Goal: Information Seeking & Learning: Find specific page/section

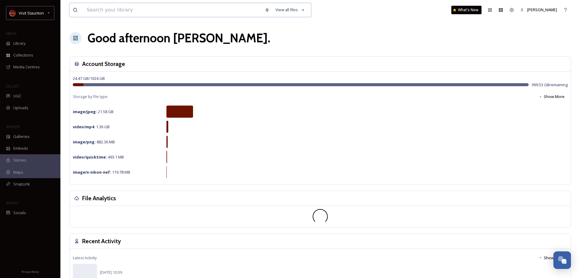
click at [147, 11] on input at bounding box center [173, 9] width 178 height 13
type input "leaves changing"
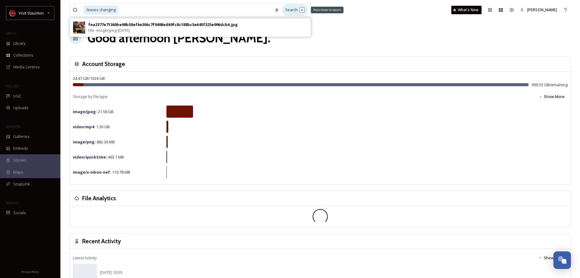
click at [297, 9] on div "Search Press Enter to search" at bounding box center [295, 10] width 26 height 12
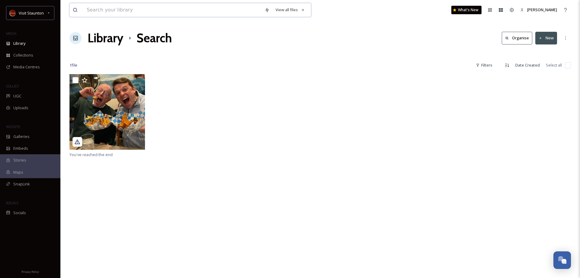
click at [115, 9] on input at bounding box center [173, 9] width 178 height 13
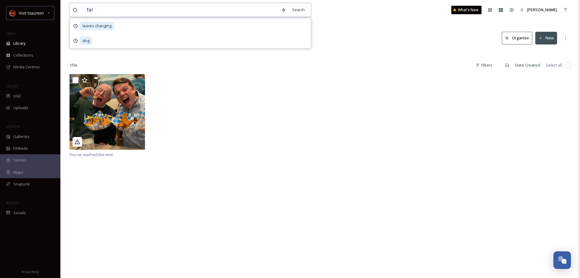
type input "fall"
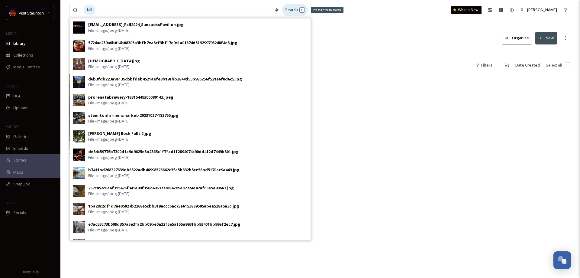
click at [293, 10] on div "Search Press Enter to search" at bounding box center [295, 10] width 26 height 12
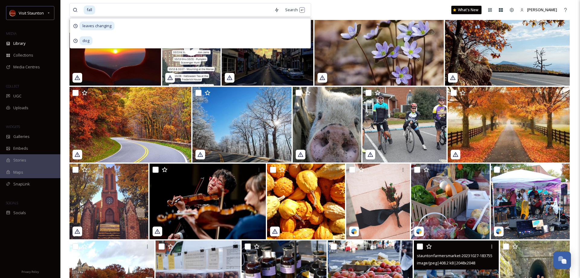
scroll to position [324, 0]
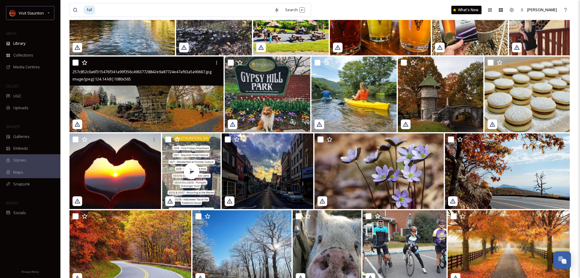
click at [145, 97] on img at bounding box center [146, 94] width 154 height 76
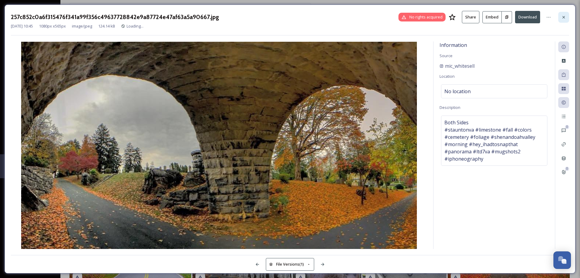
click at [566, 17] on icon at bounding box center [563, 17] width 5 height 5
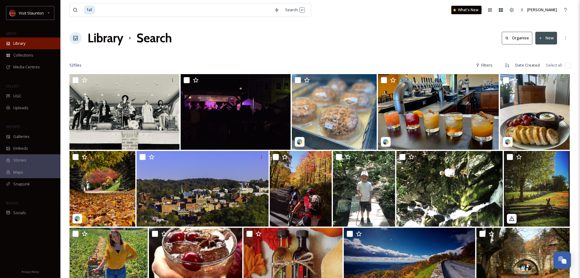
click at [22, 47] on div "Library" at bounding box center [30, 43] width 60 height 12
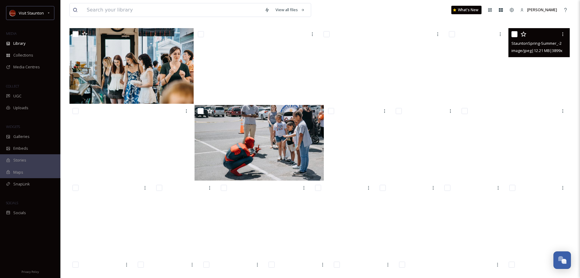
scroll to position [5338, 0]
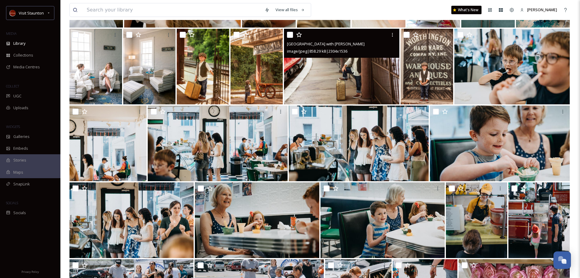
click at [357, 69] on img at bounding box center [341, 67] width 115 height 76
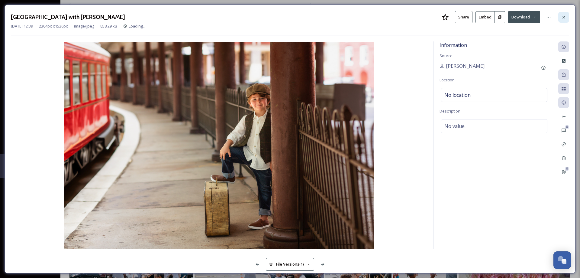
click at [564, 16] on icon at bounding box center [563, 17] width 5 height 5
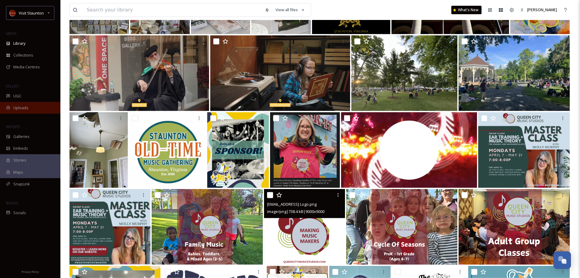
scroll to position [5923, 0]
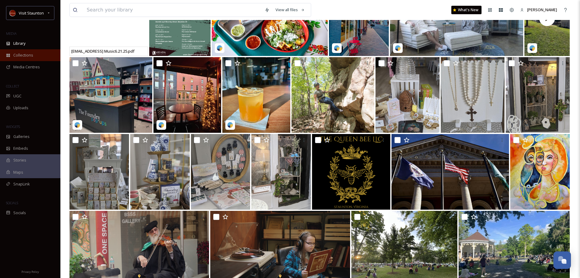
click at [25, 56] on span "Collections" at bounding box center [23, 55] width 20 height 6
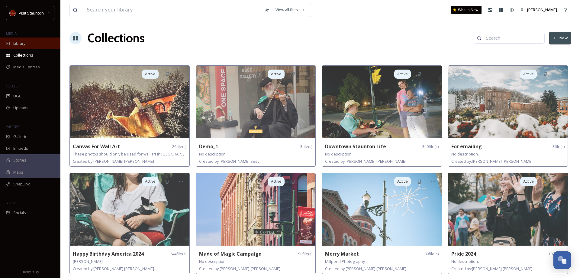
click at [30, 43] on div "Library" at bounding box center [30, 43] width 60 height 12
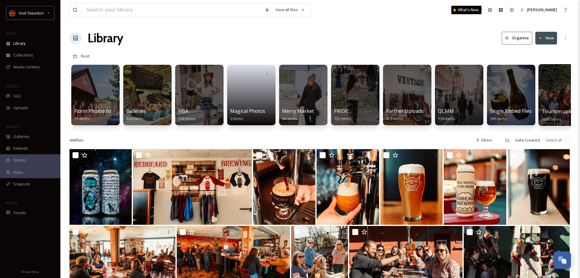
click at [557, 107] on div at bounding box center [562, 95] width 49 height 62
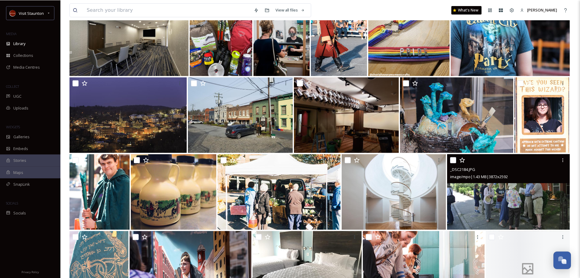
scroll to position [5146, 0]
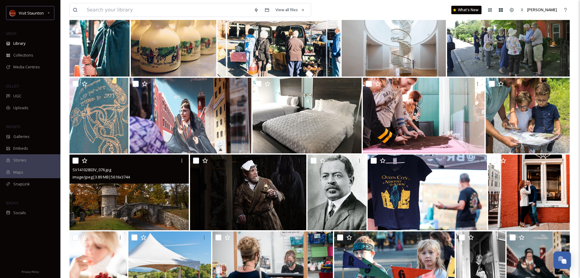
click at [120, 197] on img at bounding box center [128, 192] width 119 height 76
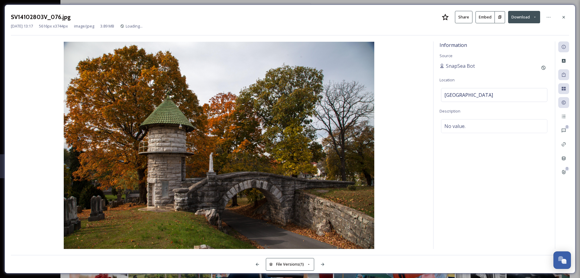
click at [527, 15] on button "Download" at bounding box center [524, 17] width 32 height 12
click at [515, 29] on span "Download Original (5616 x 3744)" at bounding box center [508, 31] width 57 height 6
click at [535, 19] on icon at bounding box center [535, 17] width 4 height 4
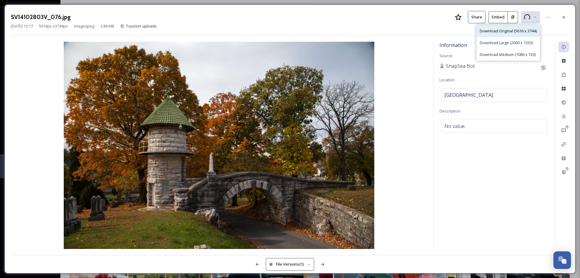
click at [520, 31] on span "Download Original (5616 x 3744)" at bounding box center [508, 31] width 57 height 6
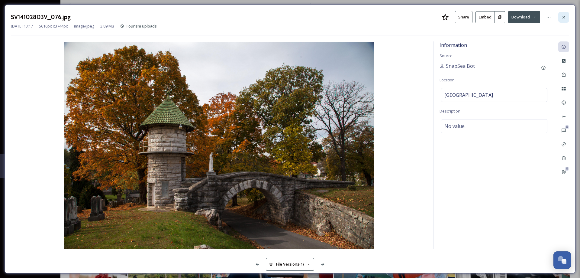
click at [563, 16] on icon at bounding box center [563, 17] width 5 height 5
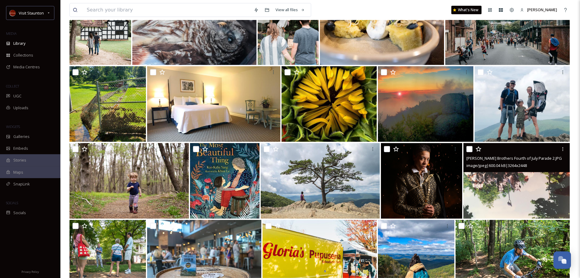
scroll to position [7642, 0]
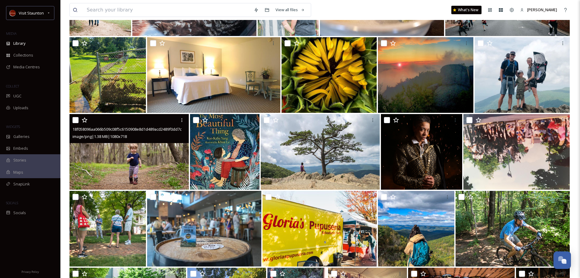
click at [115, 169] on img at bounding box center [128, 152] width 119 height 76
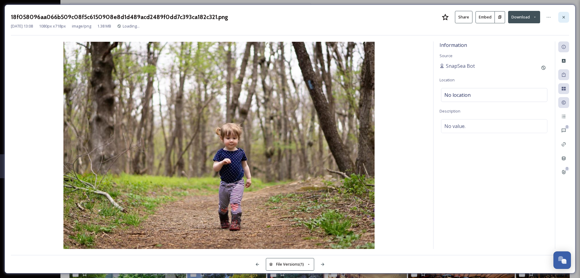
click at [563, 17] on icon at bounding box center [563, 17] width 5 height 5
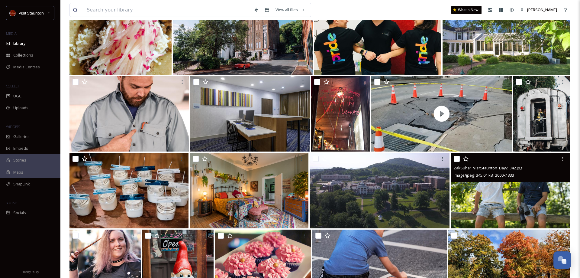
scroll to position [13558, 0]
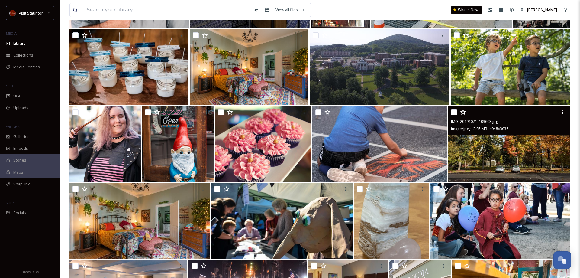
click at [529, 156] on img at bounding box center [509, 144] width 122 height 76
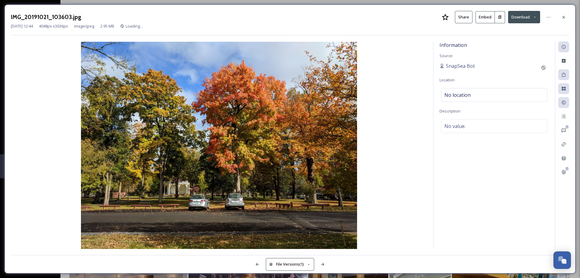
click at [536, 17] on icon at bounding box center [535, 17] width 4 height 4
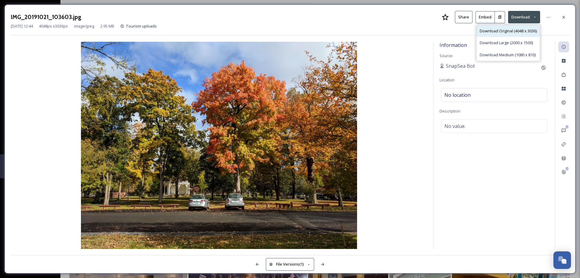
click at [524, 30] on span "Download Original (4048 x 3036)" at bounding box center [508, 31] width 57 height 6
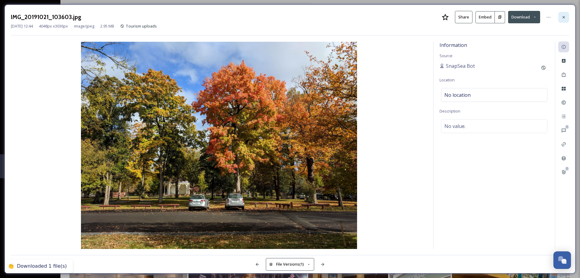
click at [564, 16] on icon at bounding box center [563, 17] width 5 height 5
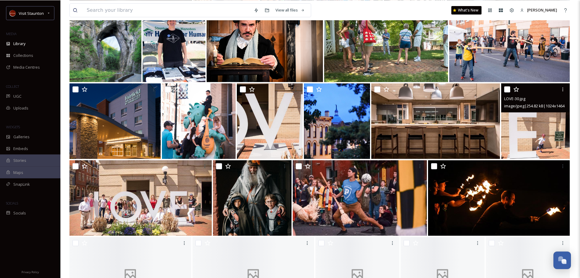
scroll to position [19225, 0]
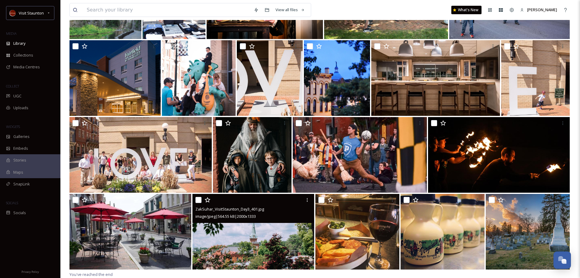
click at [241, 238] on img at bounding box center [253, 232] width 122 height 76
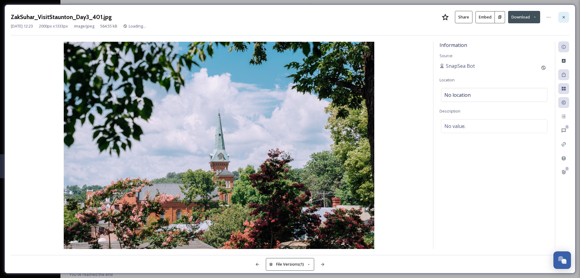
click at [564, 17] on icon at bounding box center [563, 17] width 5 height 5
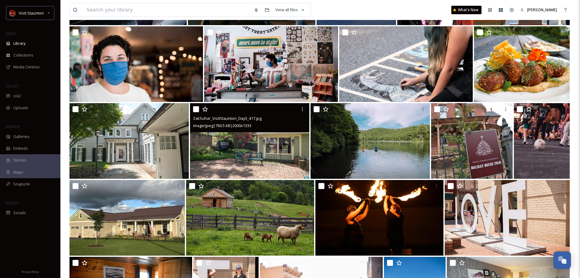
scroll to position [18670, 0]
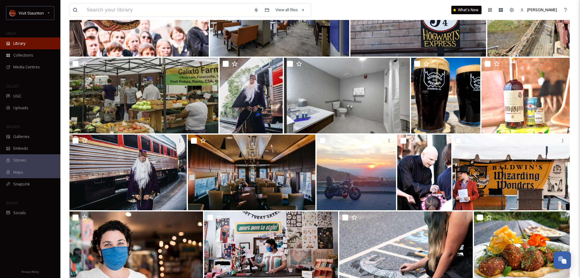
click at [26, 42] on div "Library" at bounding box center [30, 43] width 60 height 12
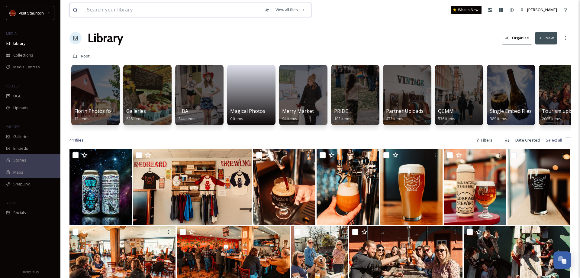
click at [104, 12] on input at bounding box center [173, 9] width 178 height 13
type input "fall"
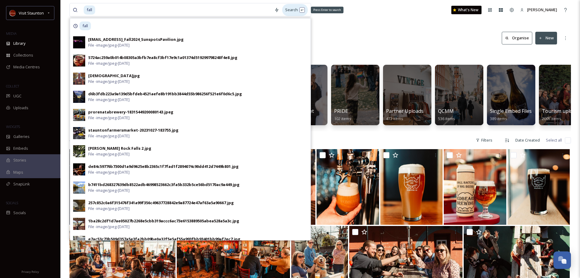
click at [301, 10] on div "Search Press Enter to search" at bounding box center [295, 10] width 26 height 12
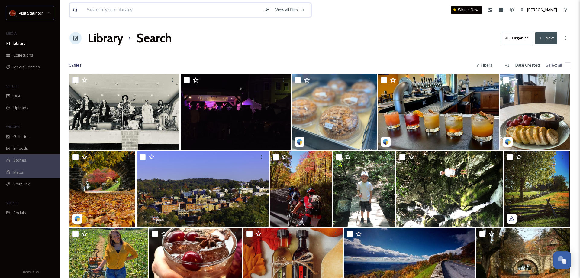
click at [115, 11] on input at bounding box center [173, 9] width 178 height 13
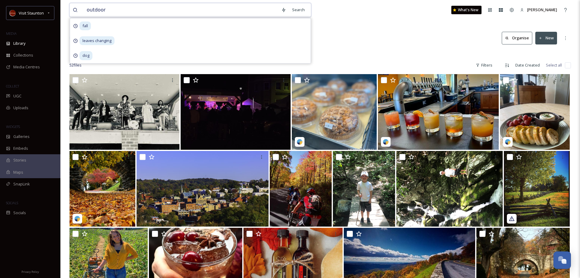
type input "outdoors"
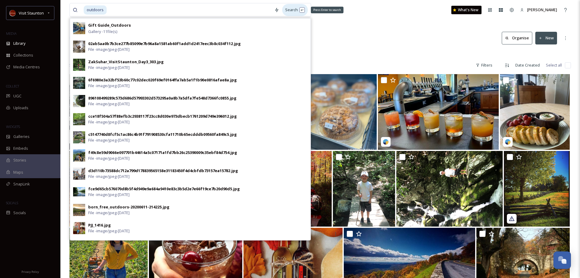
click at [291, 8] on div "Search Press Enter to search" at bounding box center [295, 10] width 26 height 12
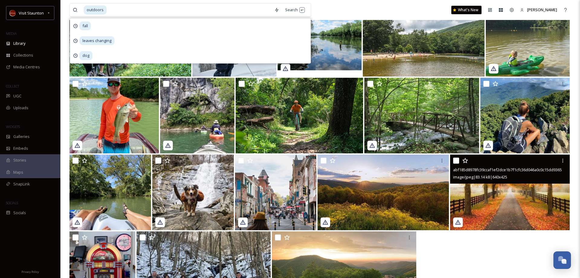
scroll to position [187, 0]
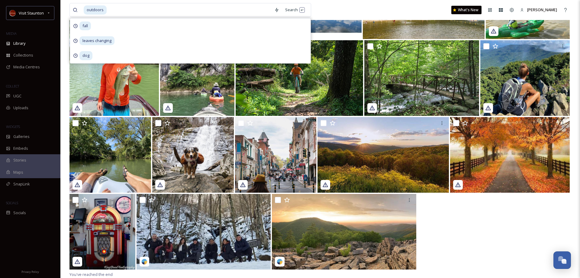
click at [496, 233] on div at bounding box center [319, 232] width 501 height 77
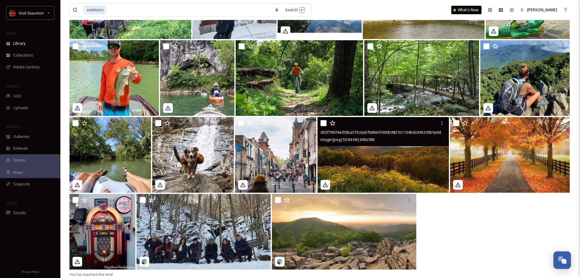
click at [372, 164] on img at bounding box center [382, 155] width 131 height 76
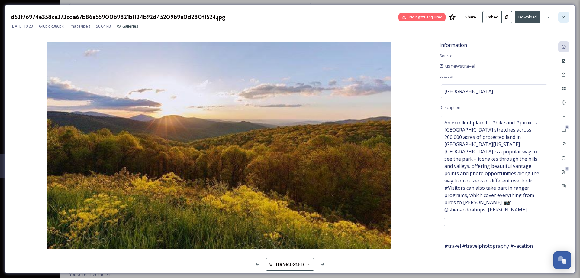
click at [563, 19] on icon at bounding box center [563, 17] width 5 height 5
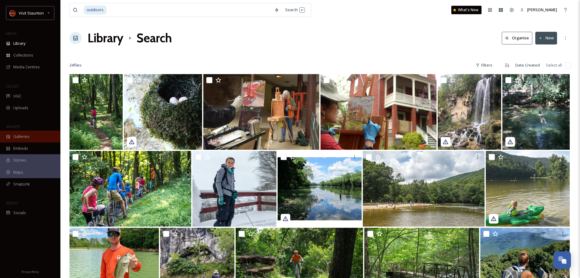
click at [25, 136] on span "Galleries" at bounding box center [21, 137] width 16 height 6
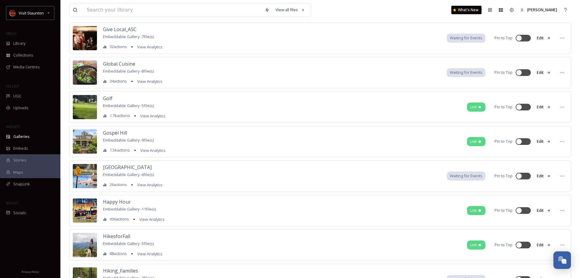
scroll to position [1114, 0]
